Goal: Transaction & Acquisition: Purchase product/service

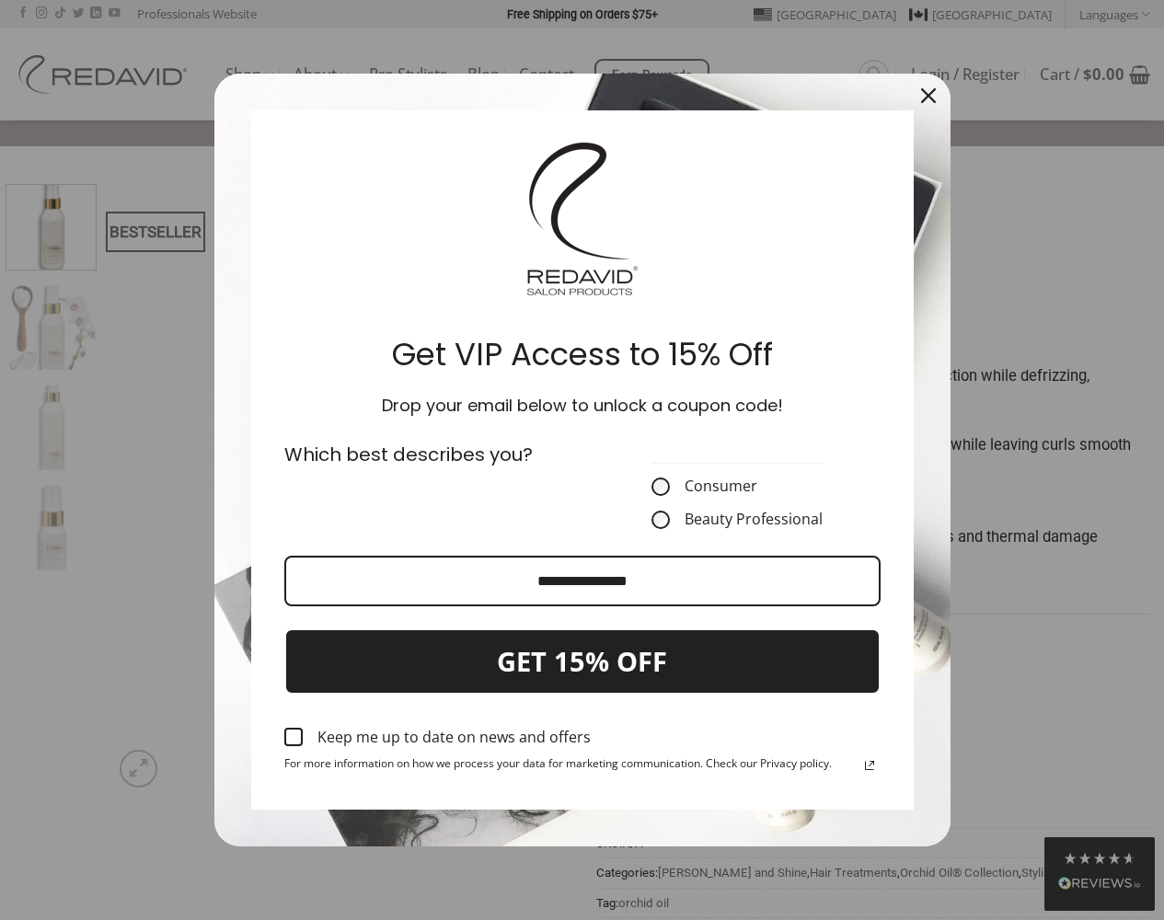
click at [928, 95] on icon "close icon" at bounding box center [928, 95] width 15 height 15
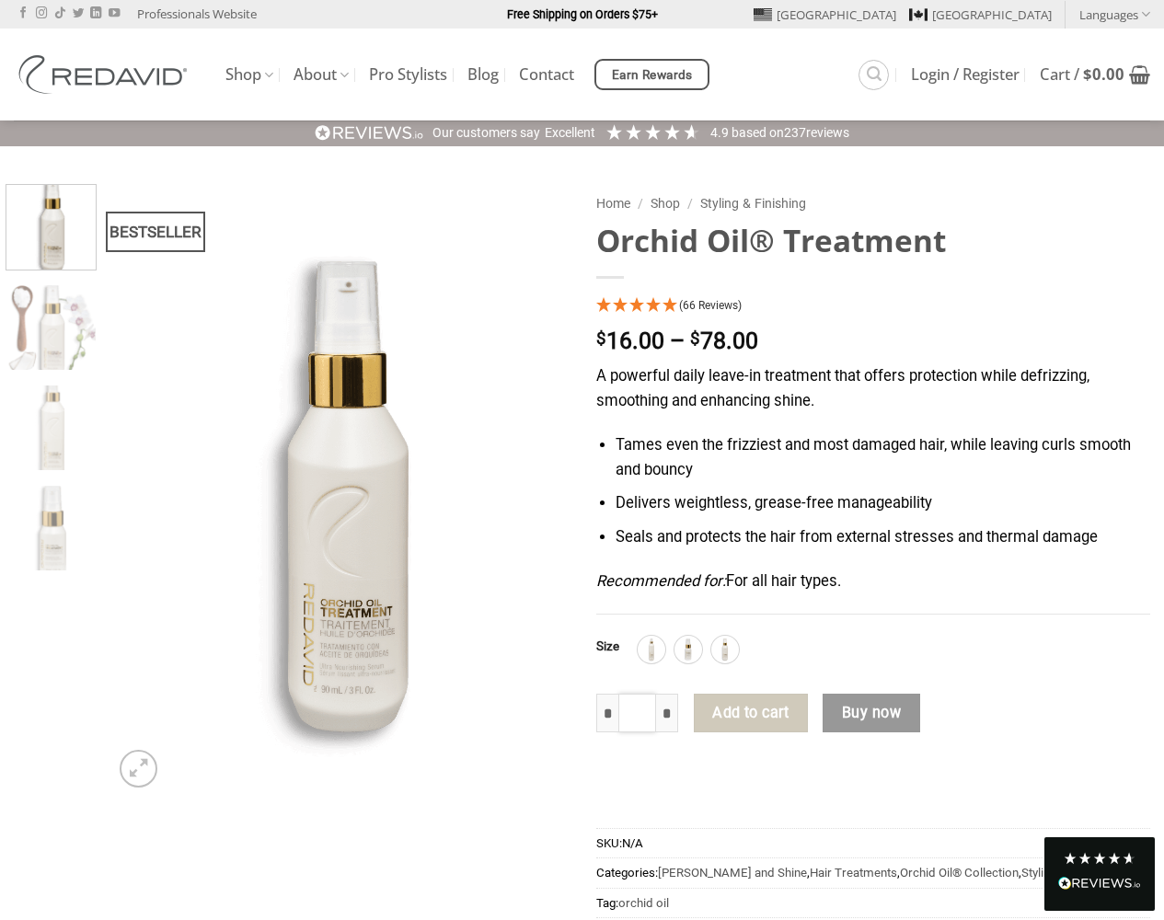
click at [637, 712] on input "*" at bounding box center [637, 713] width 39 height 39
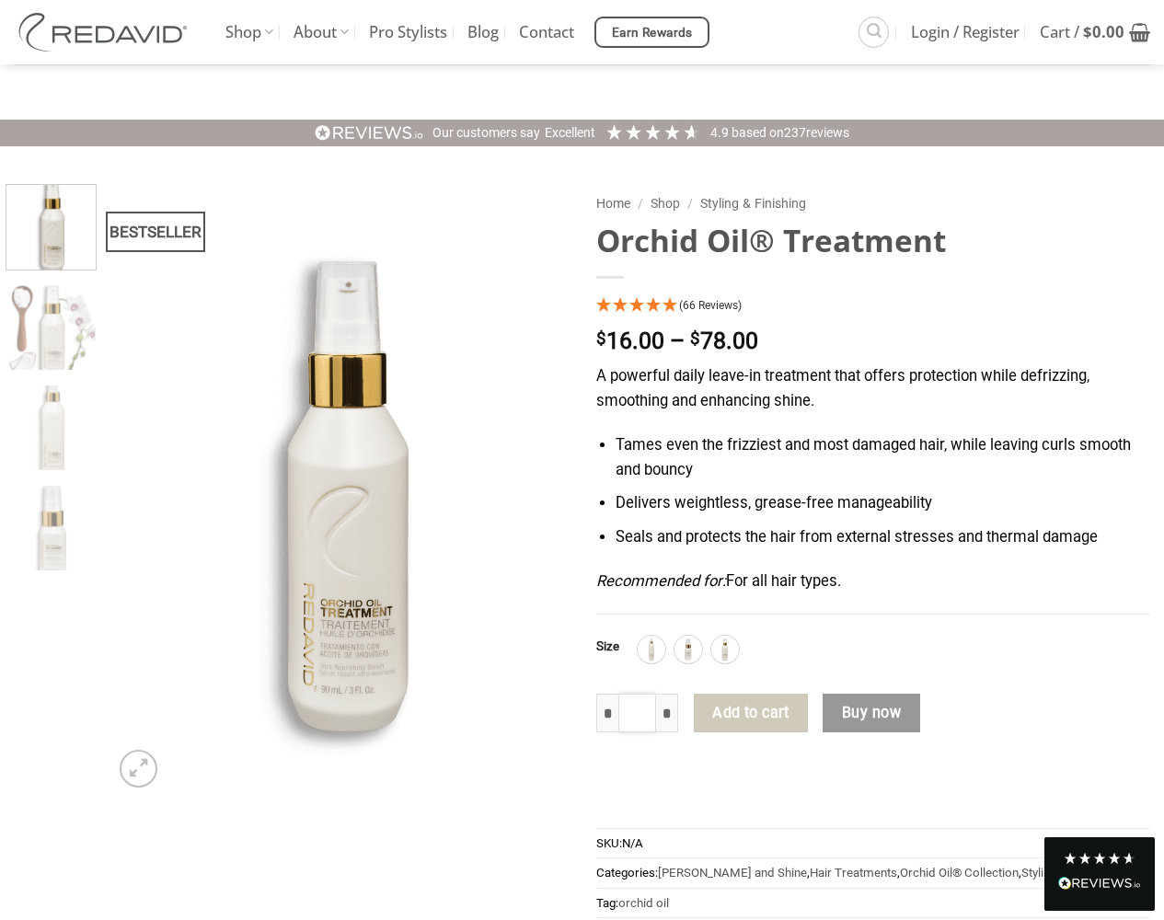
scroll to position [368, 0]
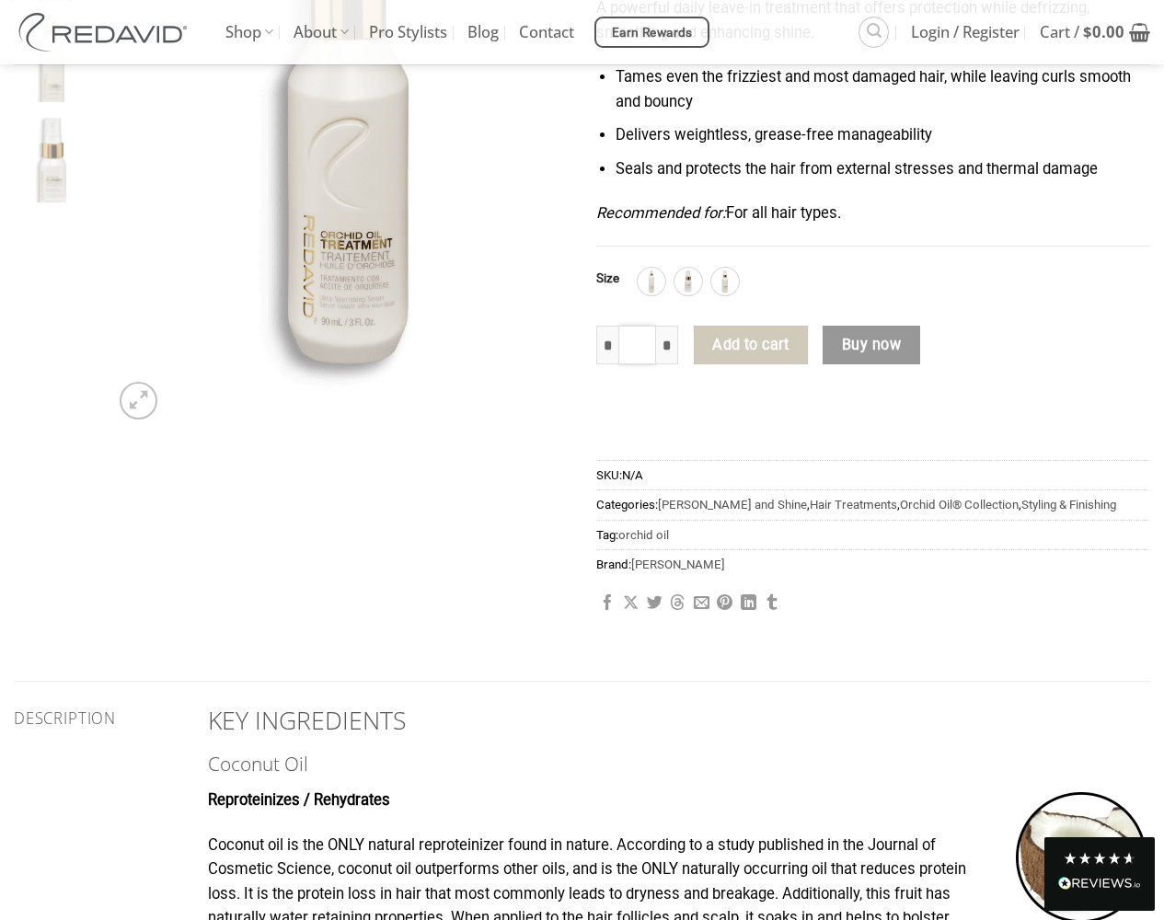
type input "*"
click at [1095, 32] on bdi "$ 0.00" at bounding box center [1103, 31] width 41 height 21
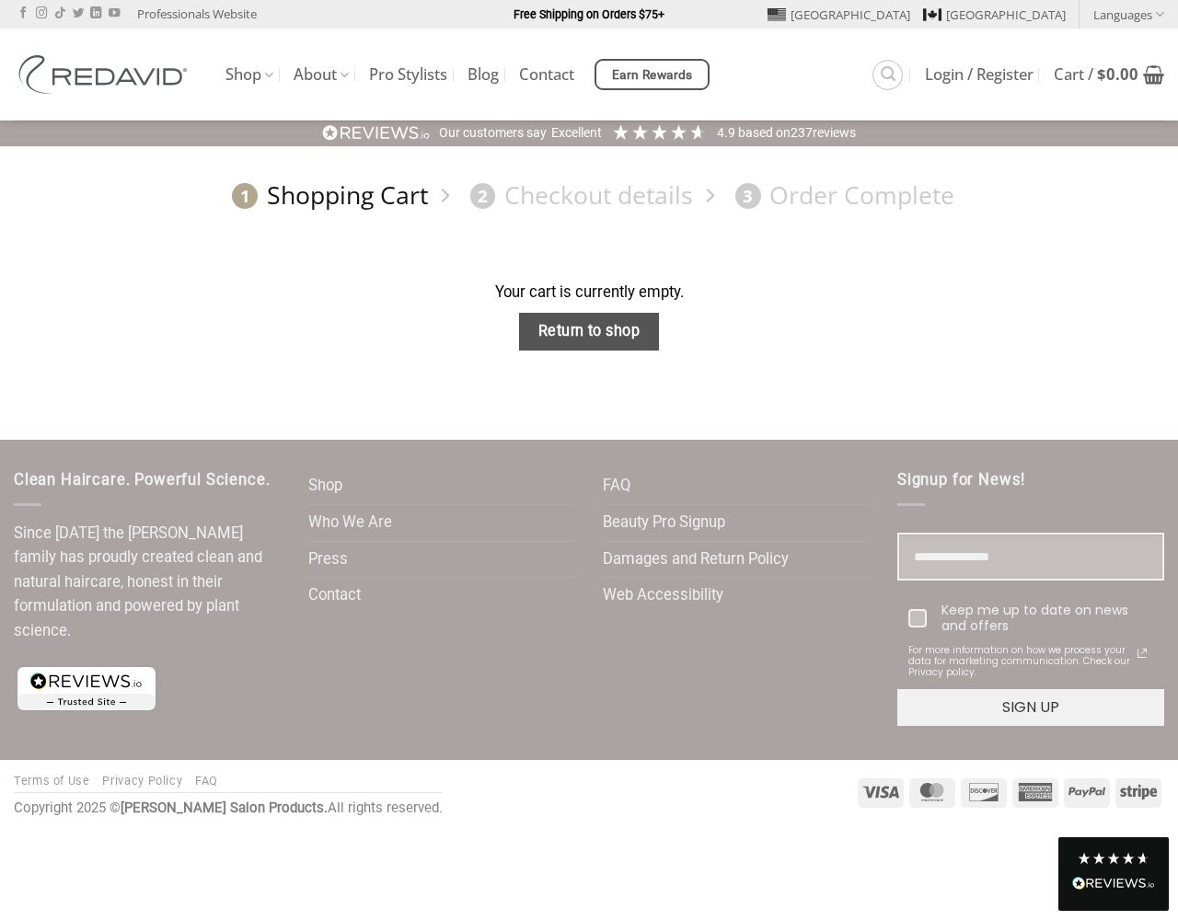
click at [1031, 707] on button "SIGN UP" at bounding box center [1030, 707] width 267 height 37
click at [662, 595] on link "Web Accessibility" at bounding box center [663, 596] width 121 height 36
